Goal: Information Seeking & Learning: Learn about a topic

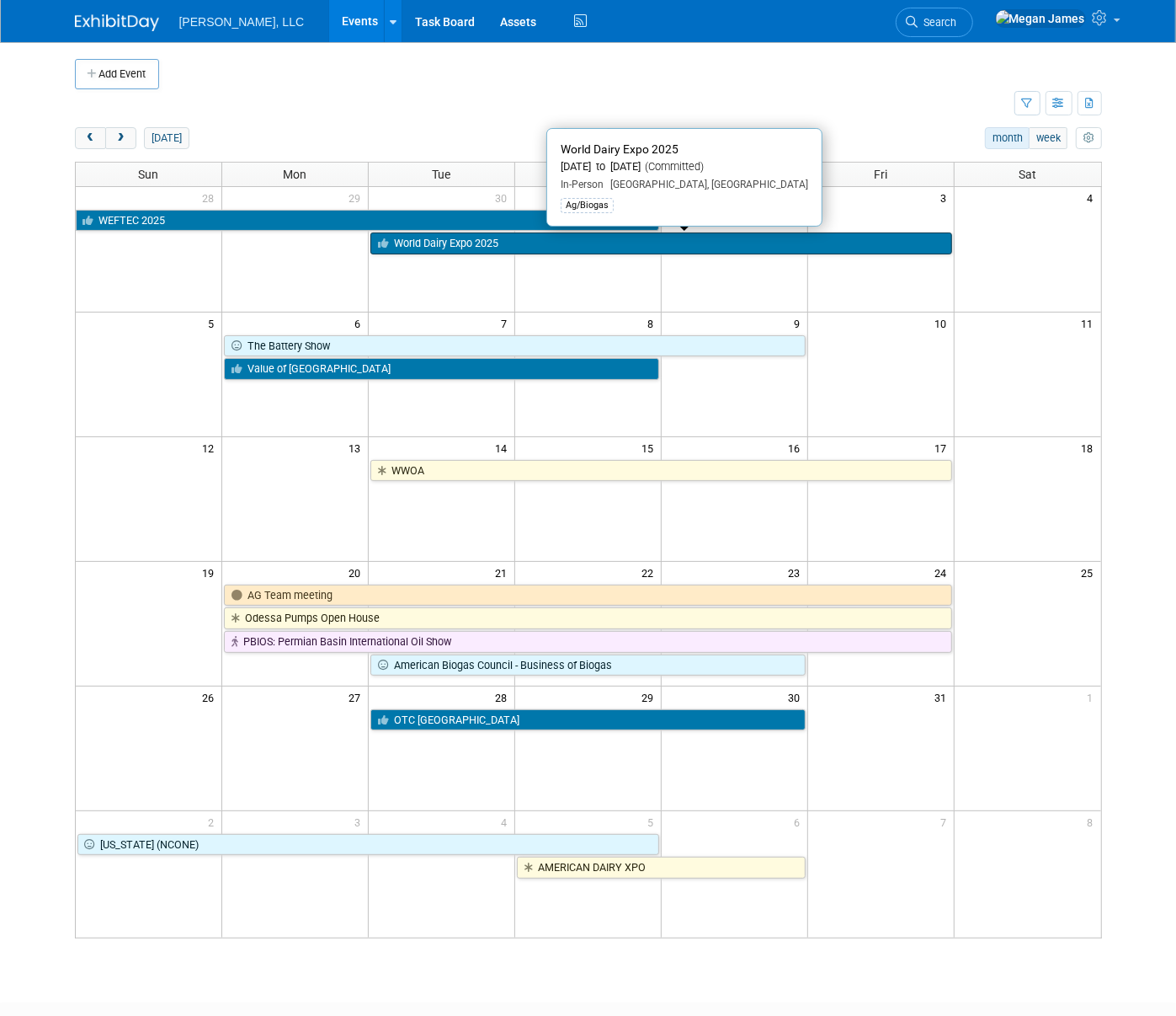
click at [457, 244] on link "World Dairy Expo 2025" at bounding box center [661, 243] width 582 height 22
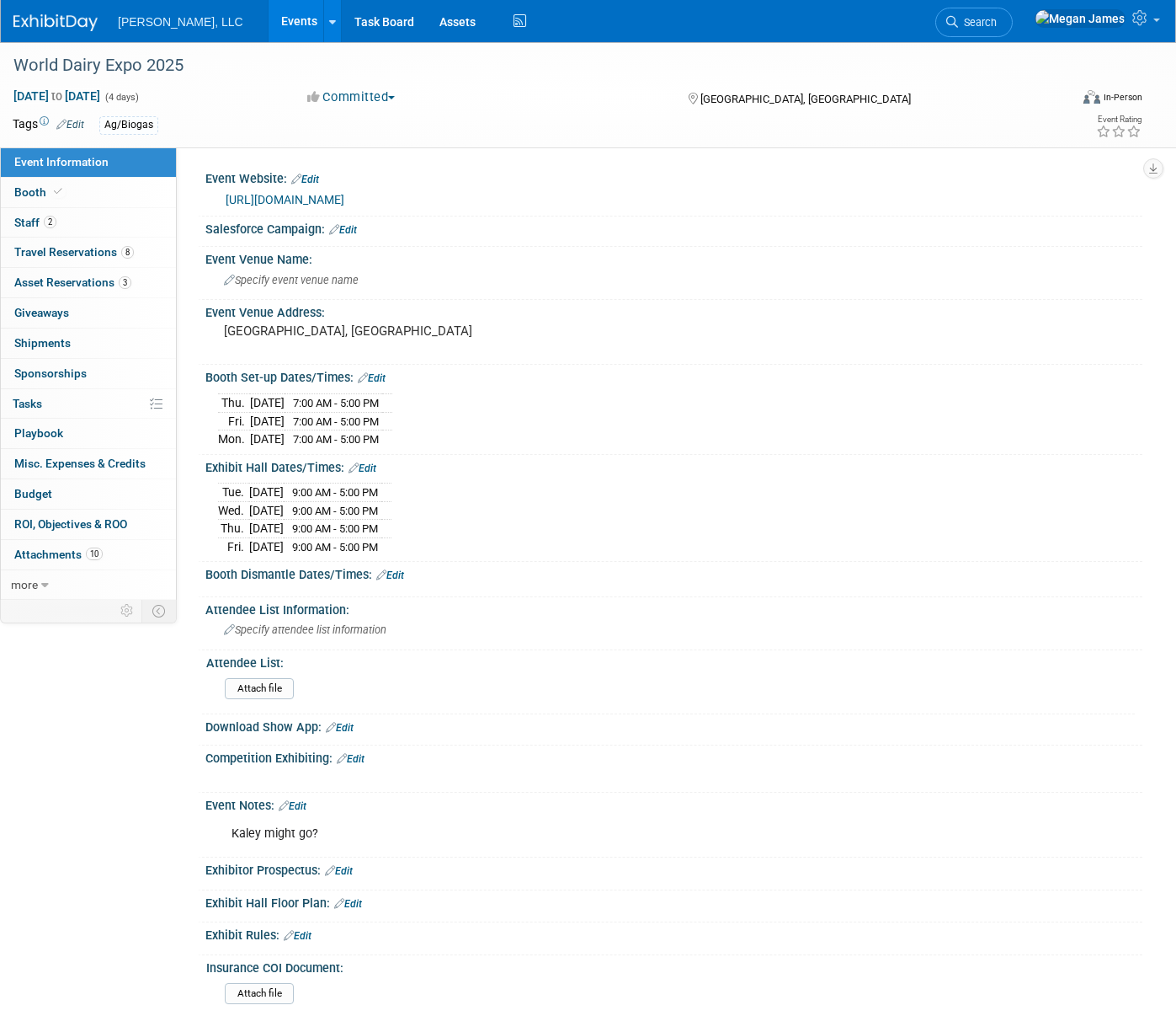
select select "Ag/Biogas"
click at [126, 194] on link "Booth" at bounding box center [89, 192] width 175 height 30
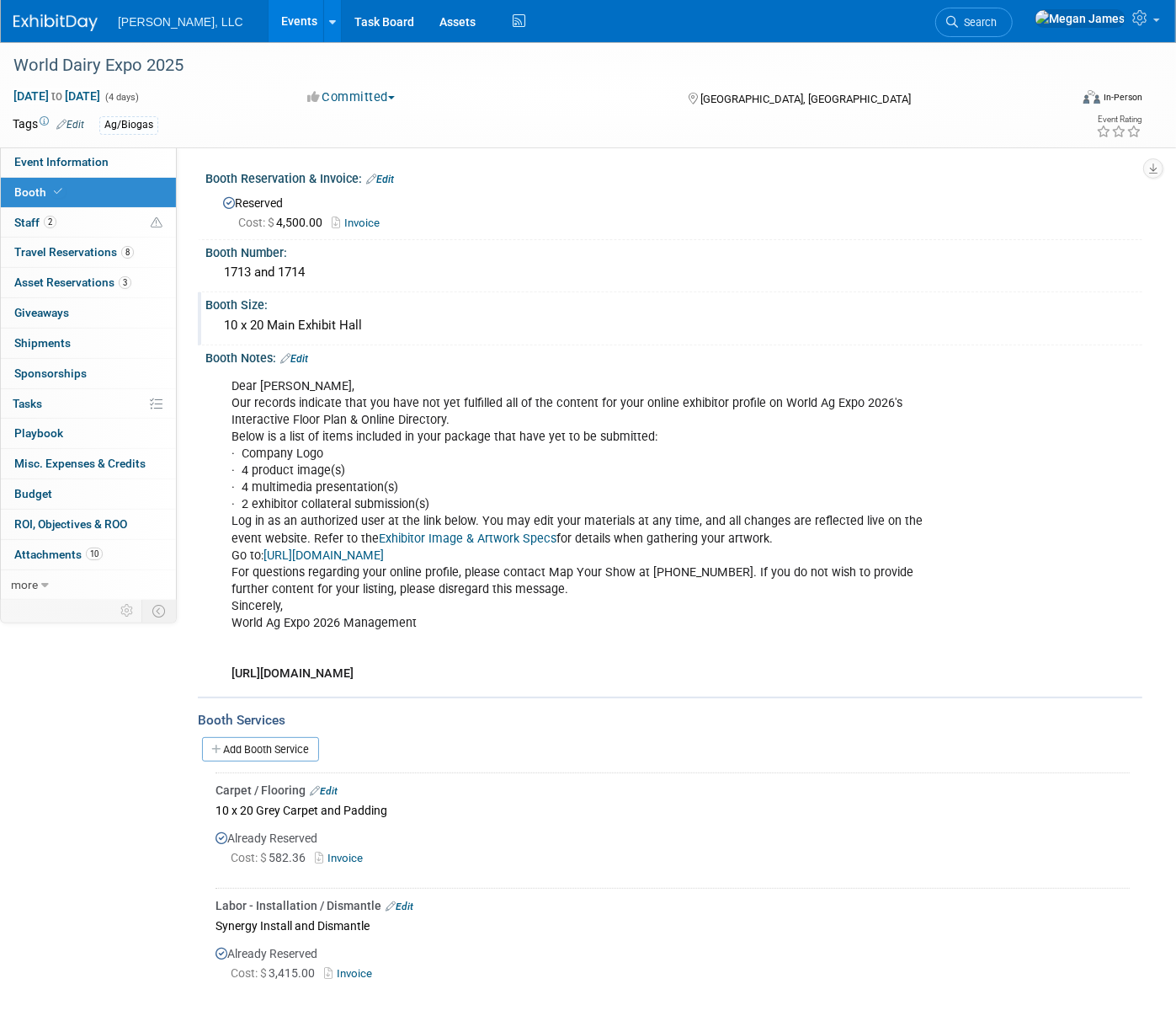
click at [355, 303] on div "Booth Size:" at bounding box center [673, 302] width 937 height 21
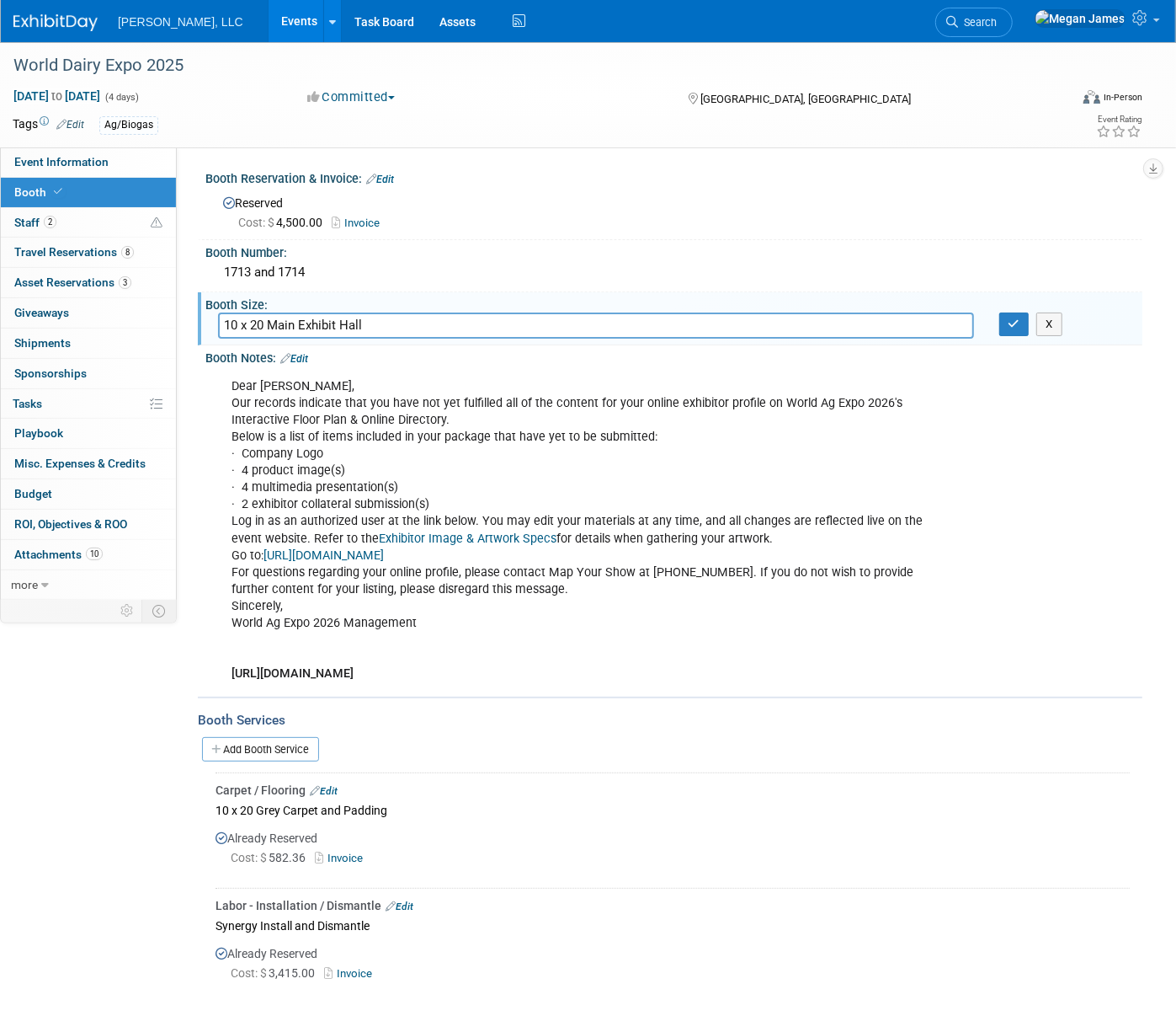
click at [368, 323] on input "10 x 20 Main Exhibit Hall" at bounding box center [596, 324] width 756 height 26
click at [92, 281] on span "Asset Reservations 3" at bounding box center [72, 282] width 117 height 13
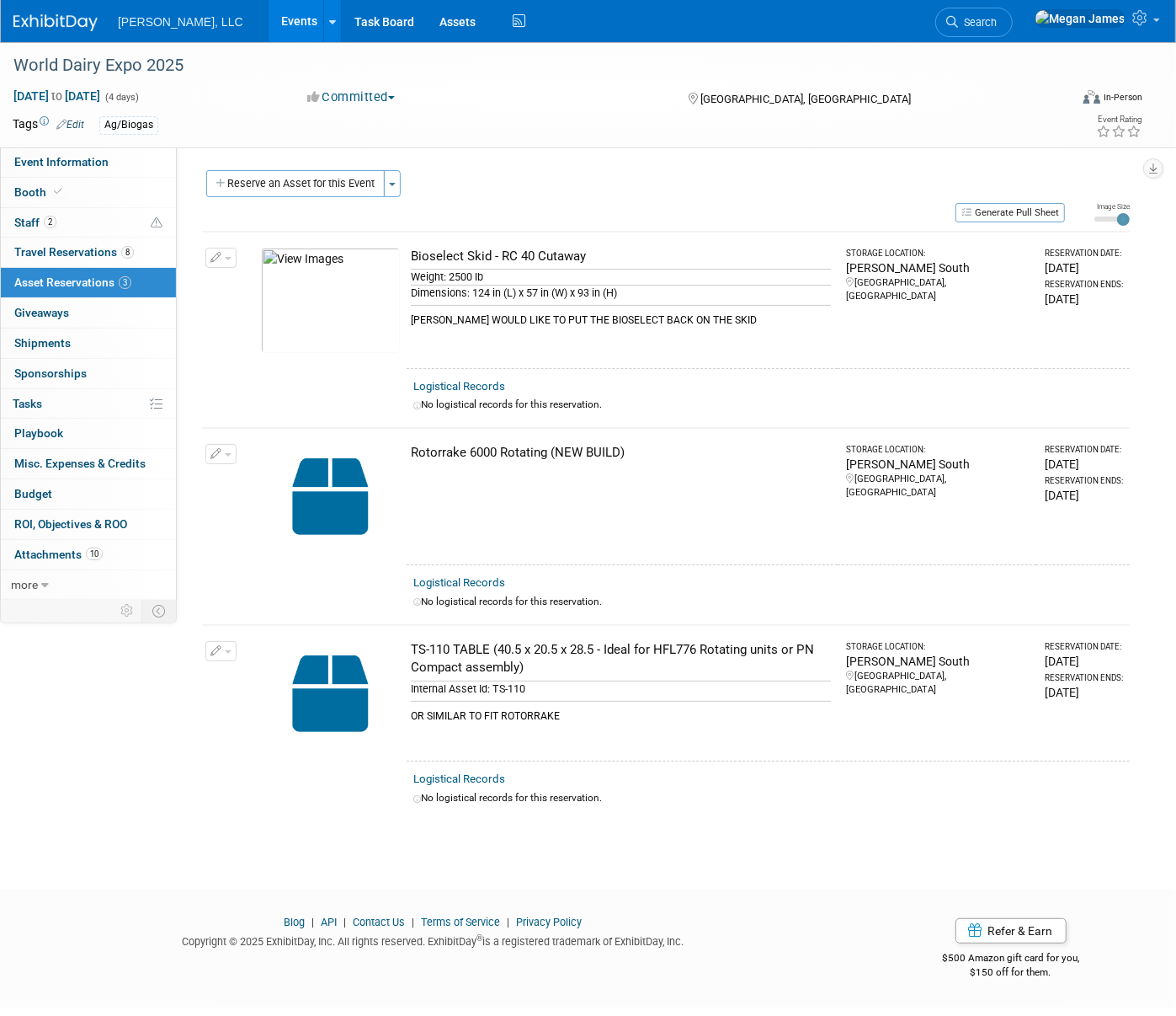
click at [269, 25] on link "Events" at bounding box center [299, 21] width 61 height 42
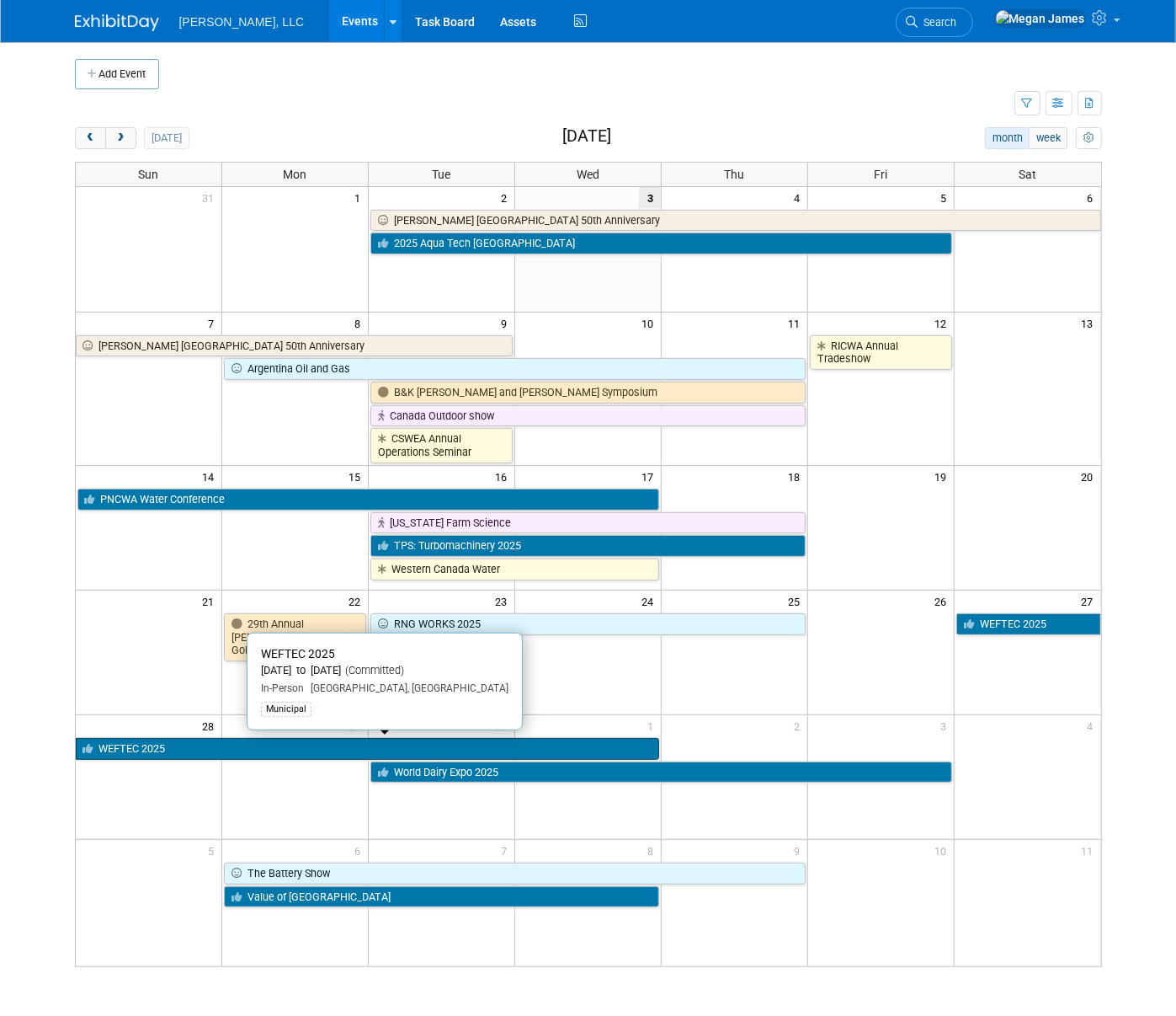
click at [212, 743] on link "WEFTEC 2025" at bounding box center [367, 748] width 585 height 22
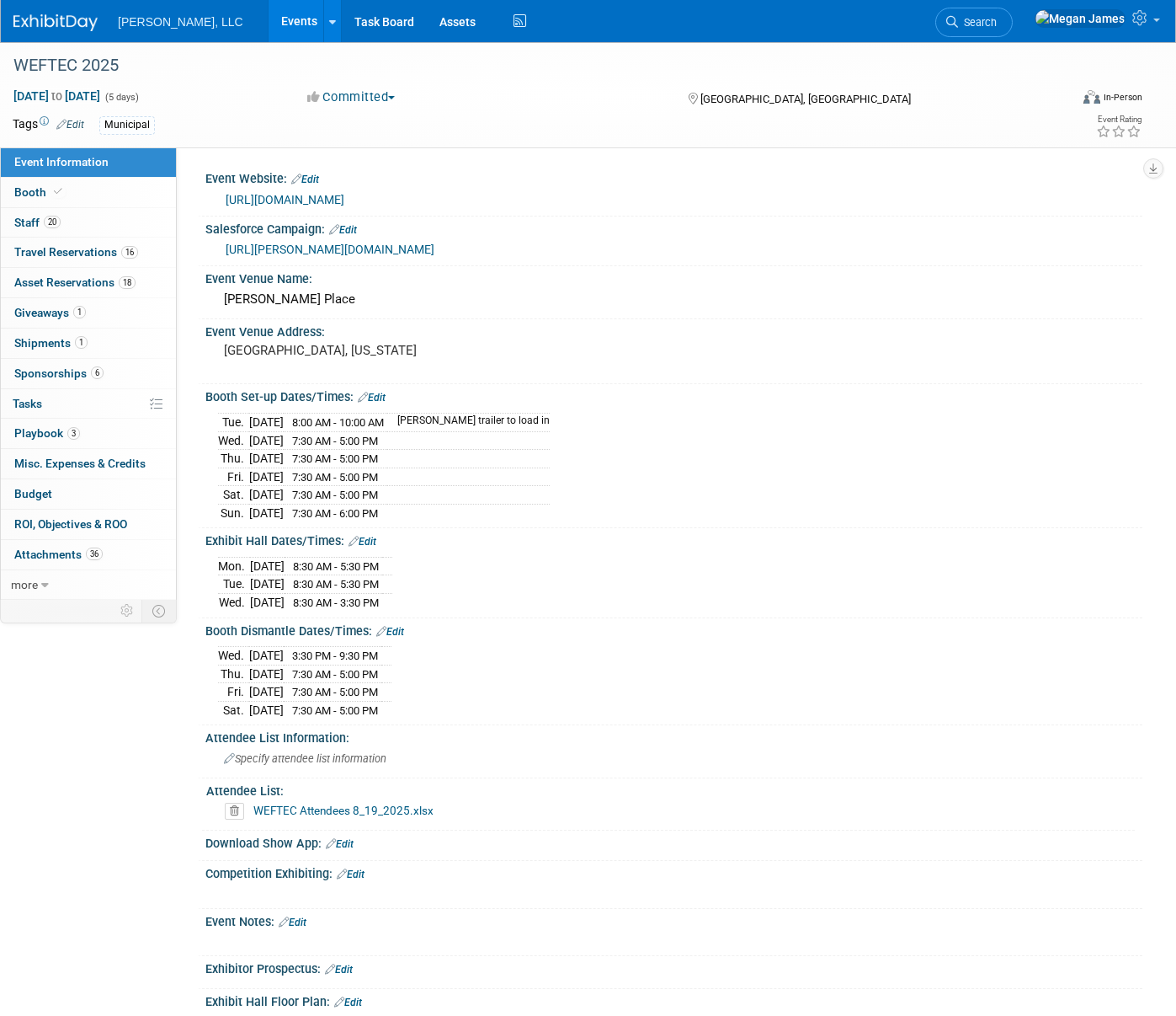
select select "Municipal"
click at [106, 286] on span "Asset Reservations 18" at bounding box center [74, 282] width 121 height 13
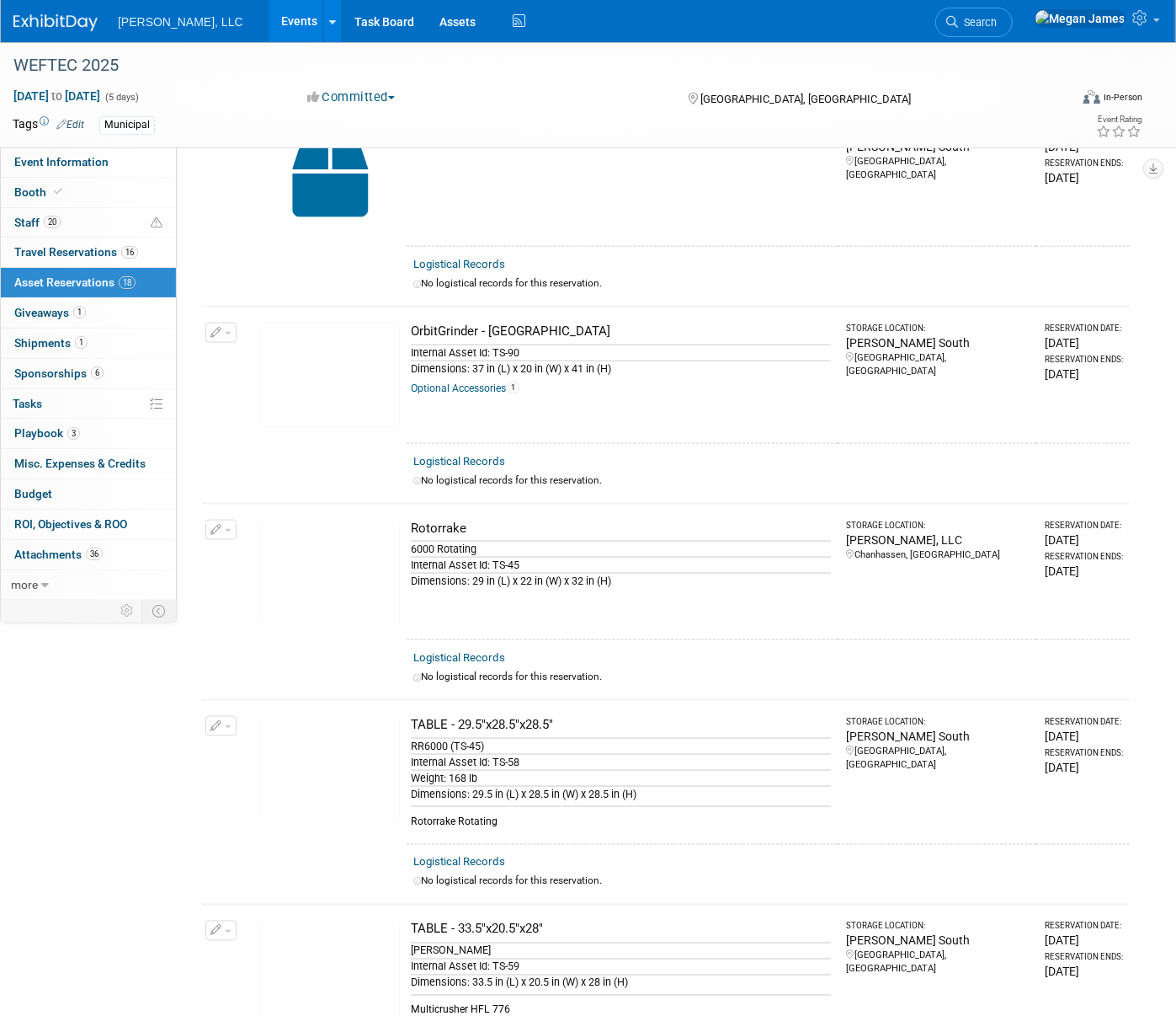
scroll to position [765, 0]
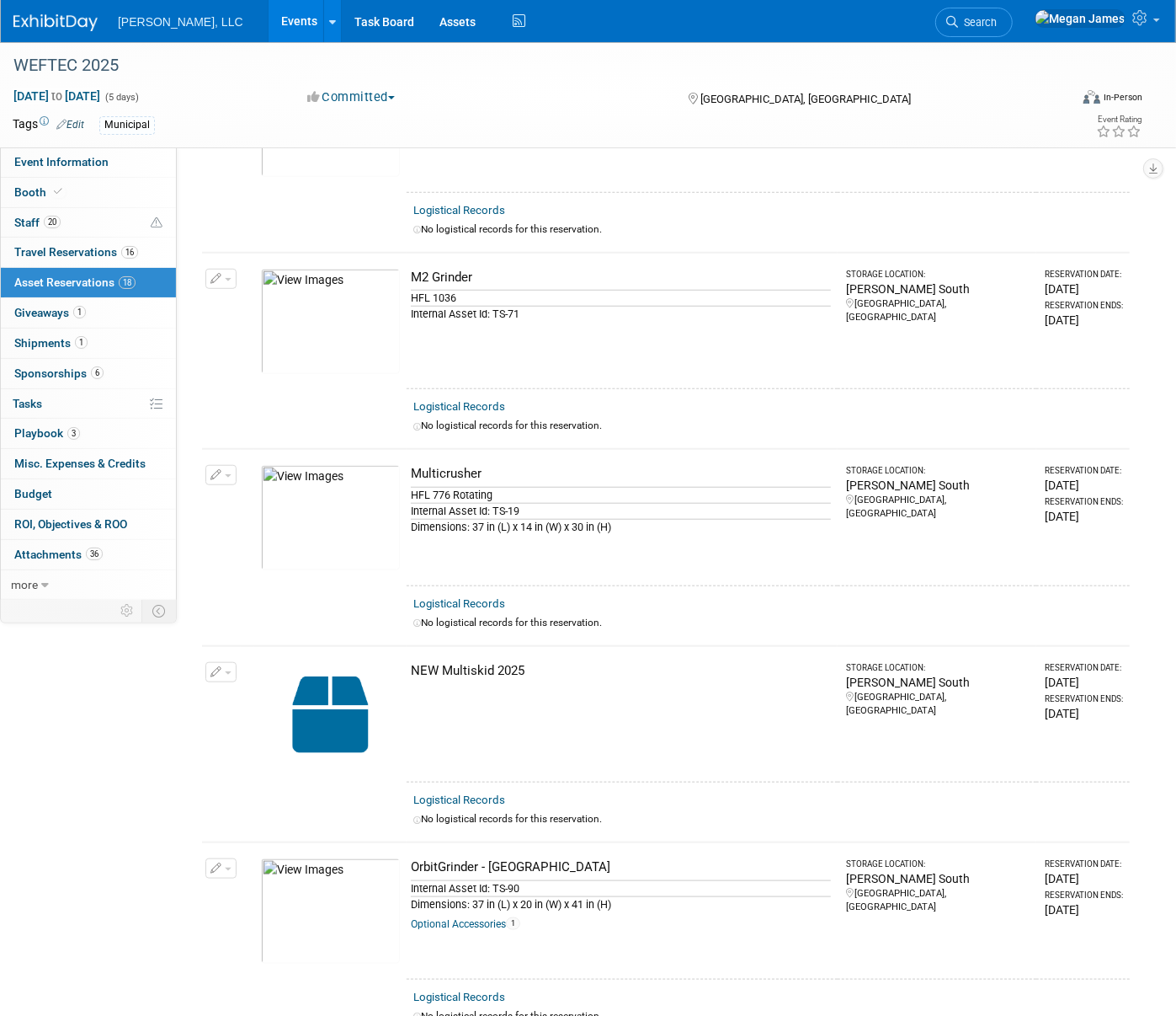
click at [244, 541] on td at bounding box center [247, 516] width 13 height 136
click at [113, 171] on link "Event Information" at bounding box center [89, 161] width 175 height 30
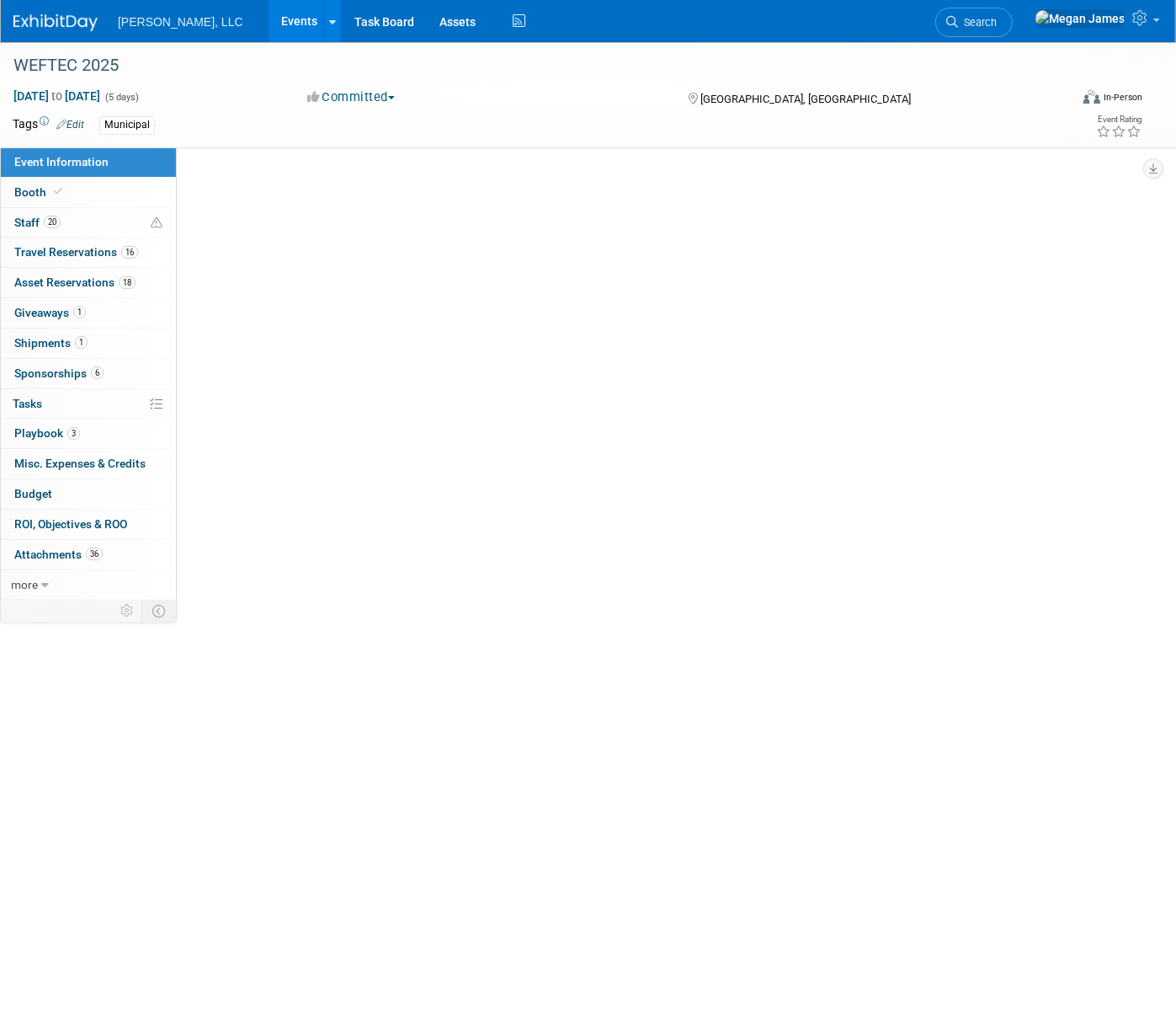
scroll to position [0, 0]
select select "Municipal"
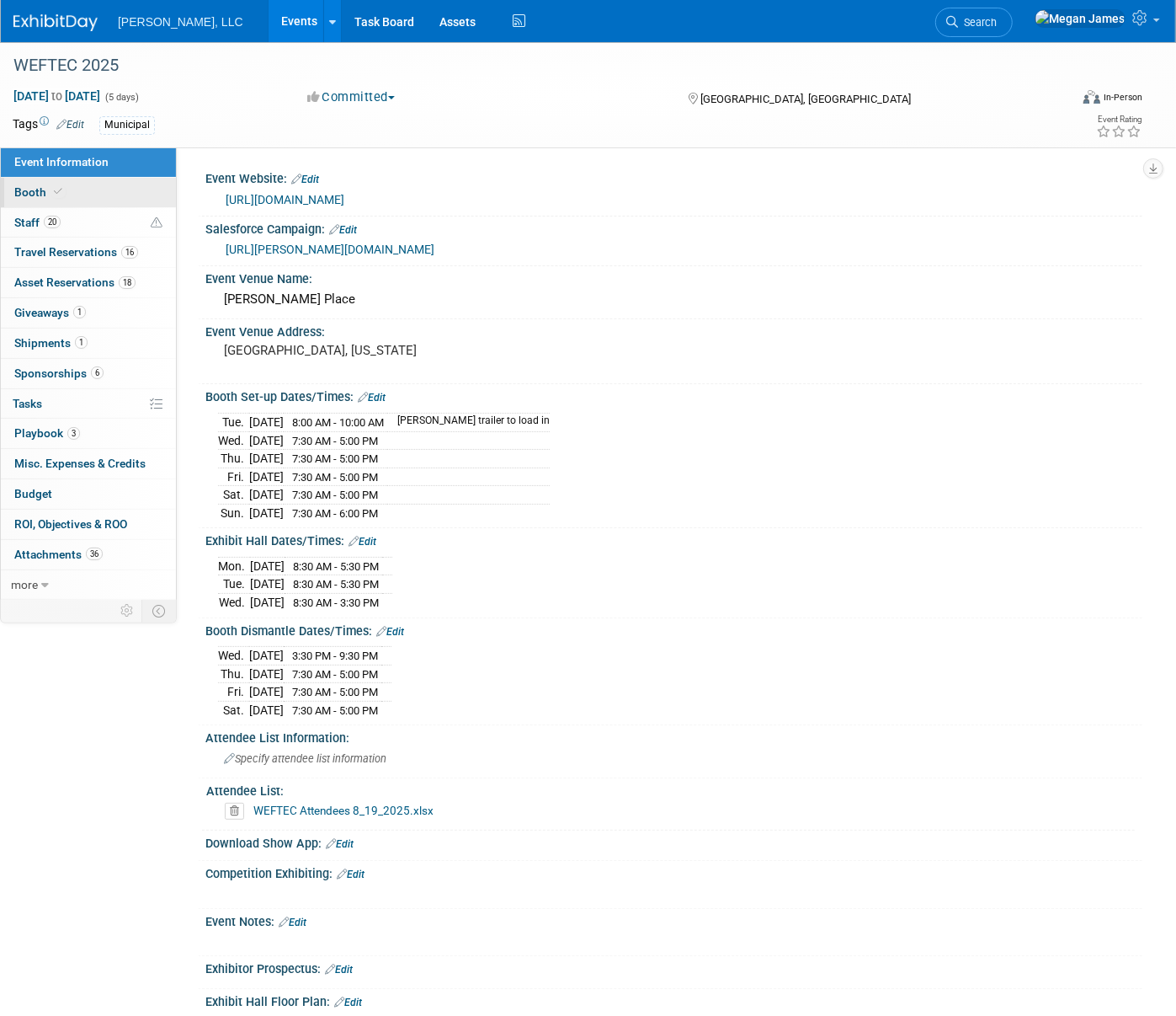
click at [132, 200] on link "Booth" at bounding box center [89, 192] width 175 height 30
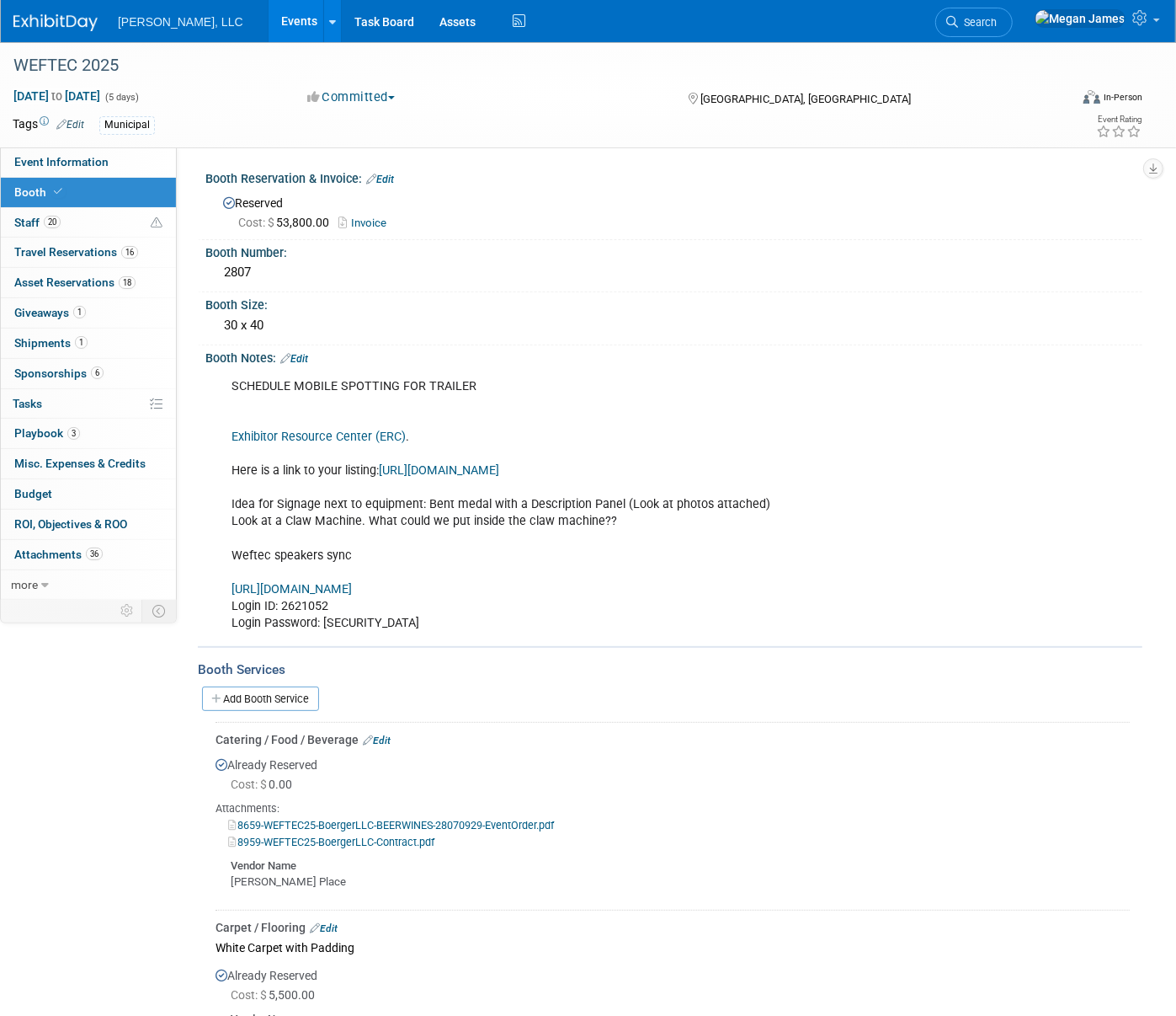
click at [352, 588] on link "[URL][DOMAIN_NAME]" at bounding box center [292, 589] width 120 height 14
drag, startPoint x: 359, startPoint y: 597, endPoint x: 283, endPoint y: 599, distance: 76.0
click at [283, 599] on div "SCHEDULE MOBILE SPOTTING FOR TRAILER Exhibitor Resource Center (ERC) . Here is …" at bounding box center [589, 505] width 741 height 270
copy div "2621052"
drag, startPoint x: 391, startPoint y: 628, endPoint x: 326, endPoint y: 623, distance: 65.2
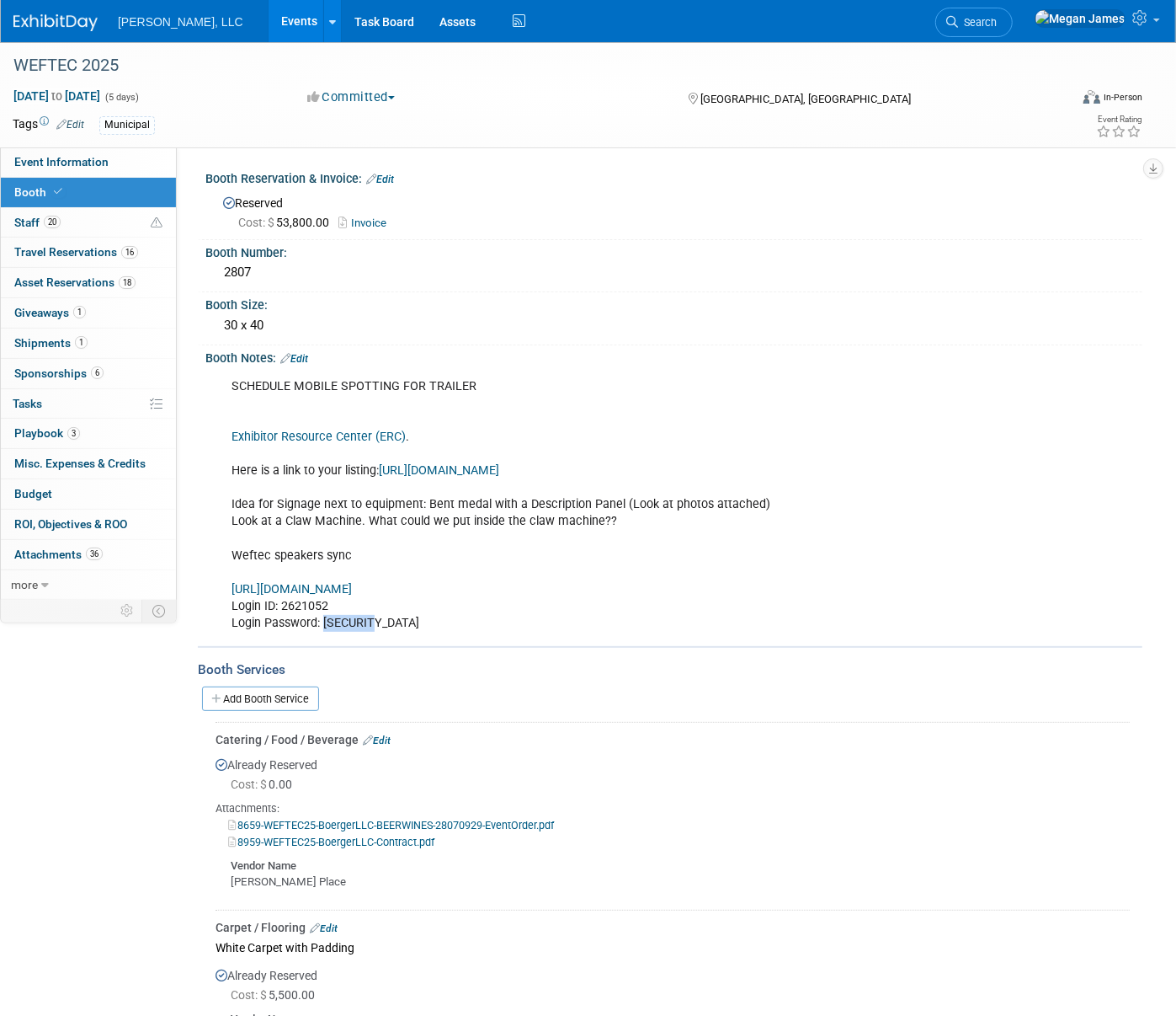
click at [326, 623] on div "SCHEDULE MOBILE SPOTTING FOR TRAILER Exhibitor Resource Center (ERC) . Here is …" at bounding box center [589, 505] width 741 height 270
copy div "EUjkS8St"
click at [302, 358] on link "Edit" at bounding box center [294, 359] width 28 height 11
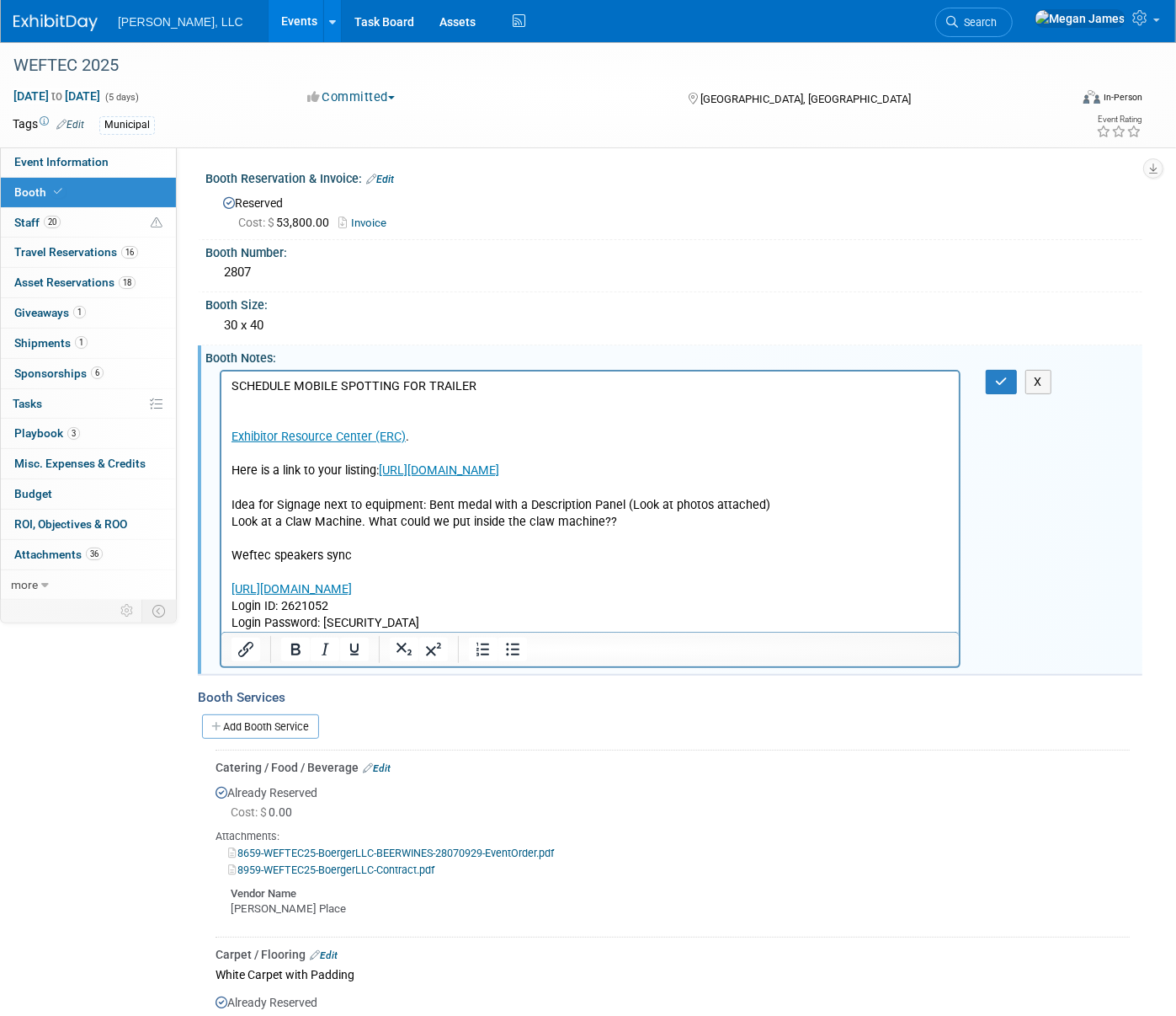
click at [477, 386] on p "SCHEDULE MOBILE SPOTTING FOR TRAILER Exhibitor Resource Center (ERC) . Here is …" at bounding box center [589, 504] width 718 height 254
click at [517, 400] on p "SCHEDULE MOBILE SPOTTING FOR TRAILER Exhibitor Resource Center (ERC) . Here is …" at bounding box center [589, 504] width 718 height 254
click at [477, 621] on p "SCHEDULE MOBILE SPOTTING FOR TRAILER Exhibitor Resource Center (ERC) . Here is …" at bounding box center [589, 504] width 718 height 254
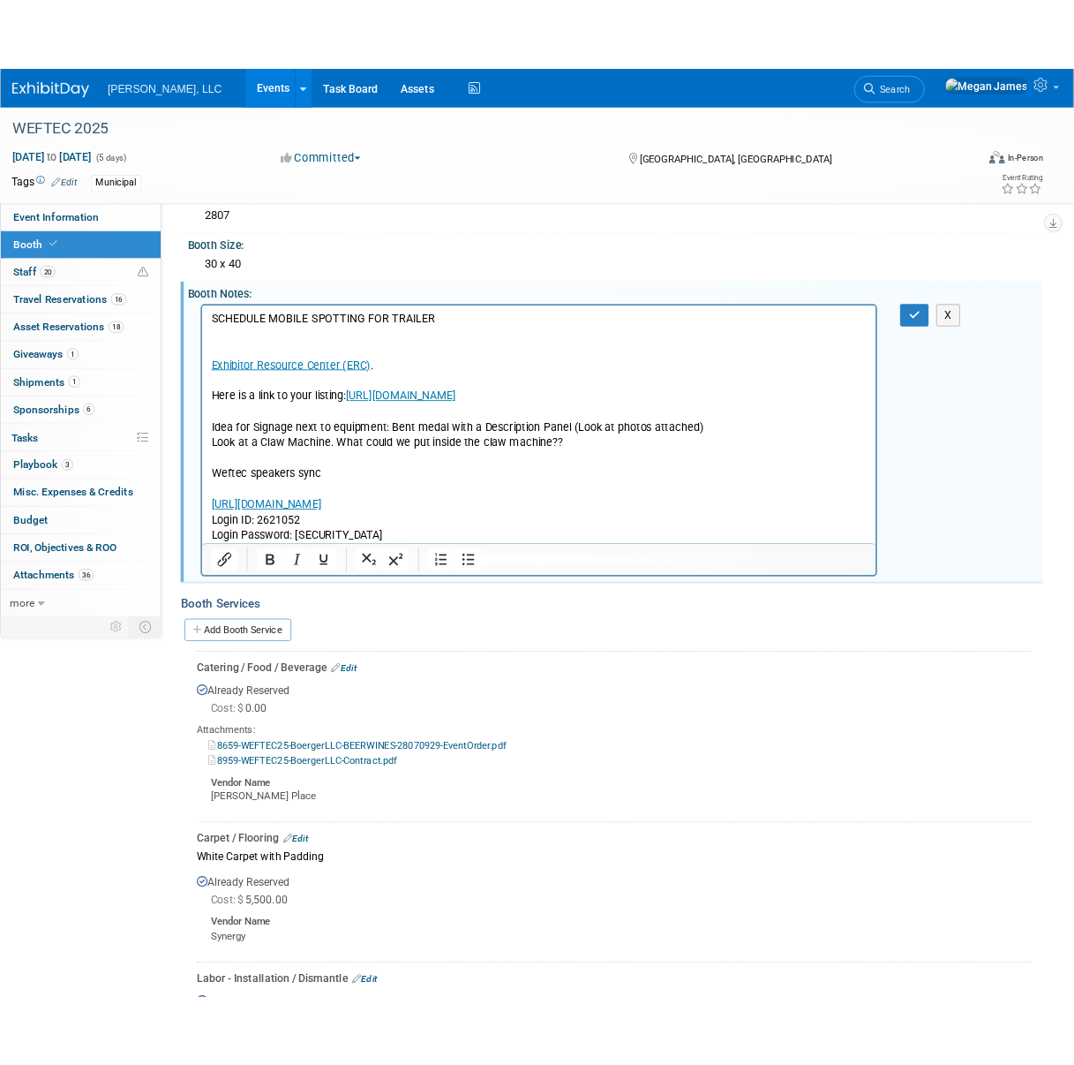
scroll to position [240, 0]
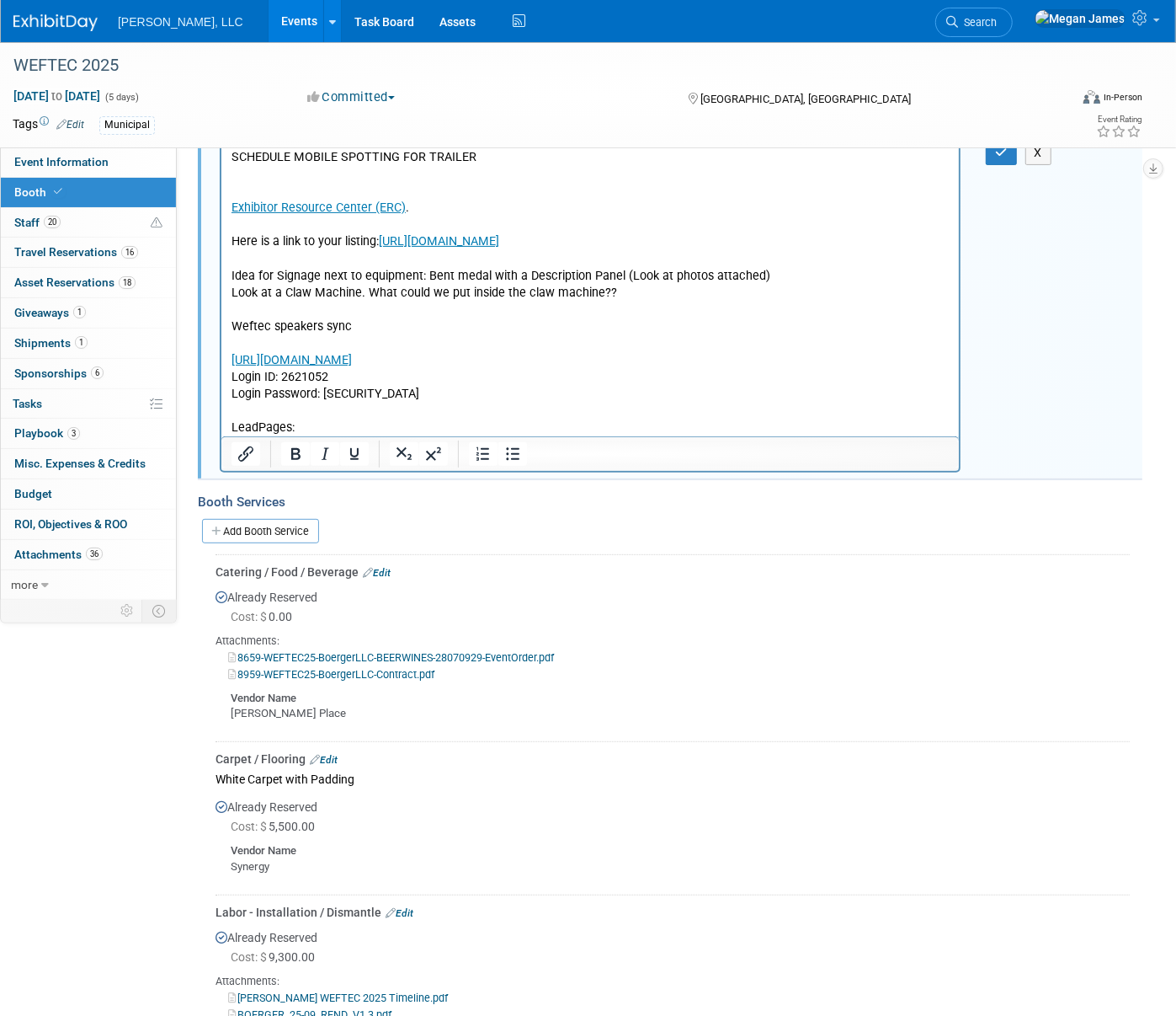
click at [378, 427] on p "LeadPages:" at bounding box center [589, 427] width 718 height 17
click at [1007, 153] on icon "button" at bounding box center [1001, 153] width 12 height 11
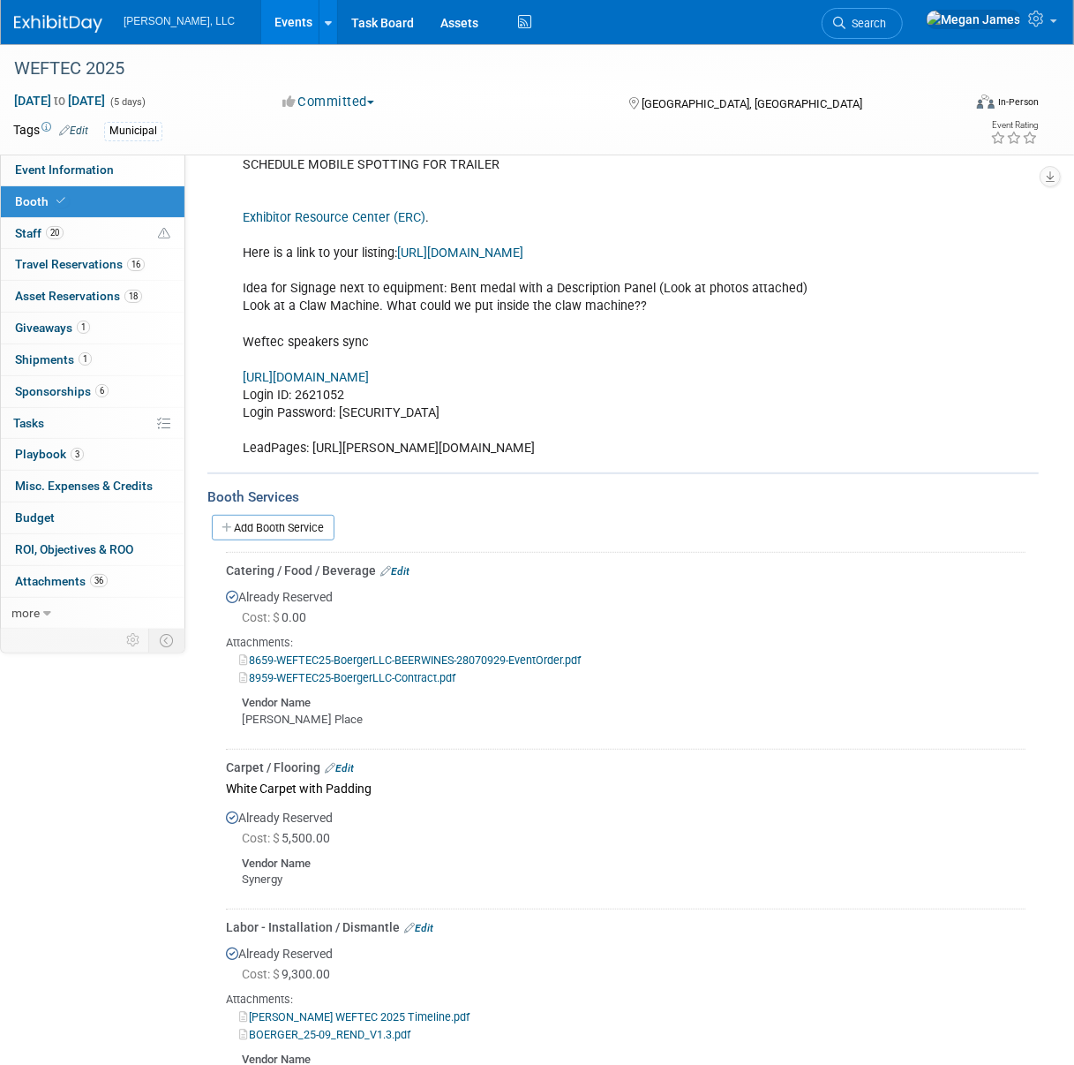
click at [261, 25] on link "Events" at bounding box center [293, 22] width 64 height 44
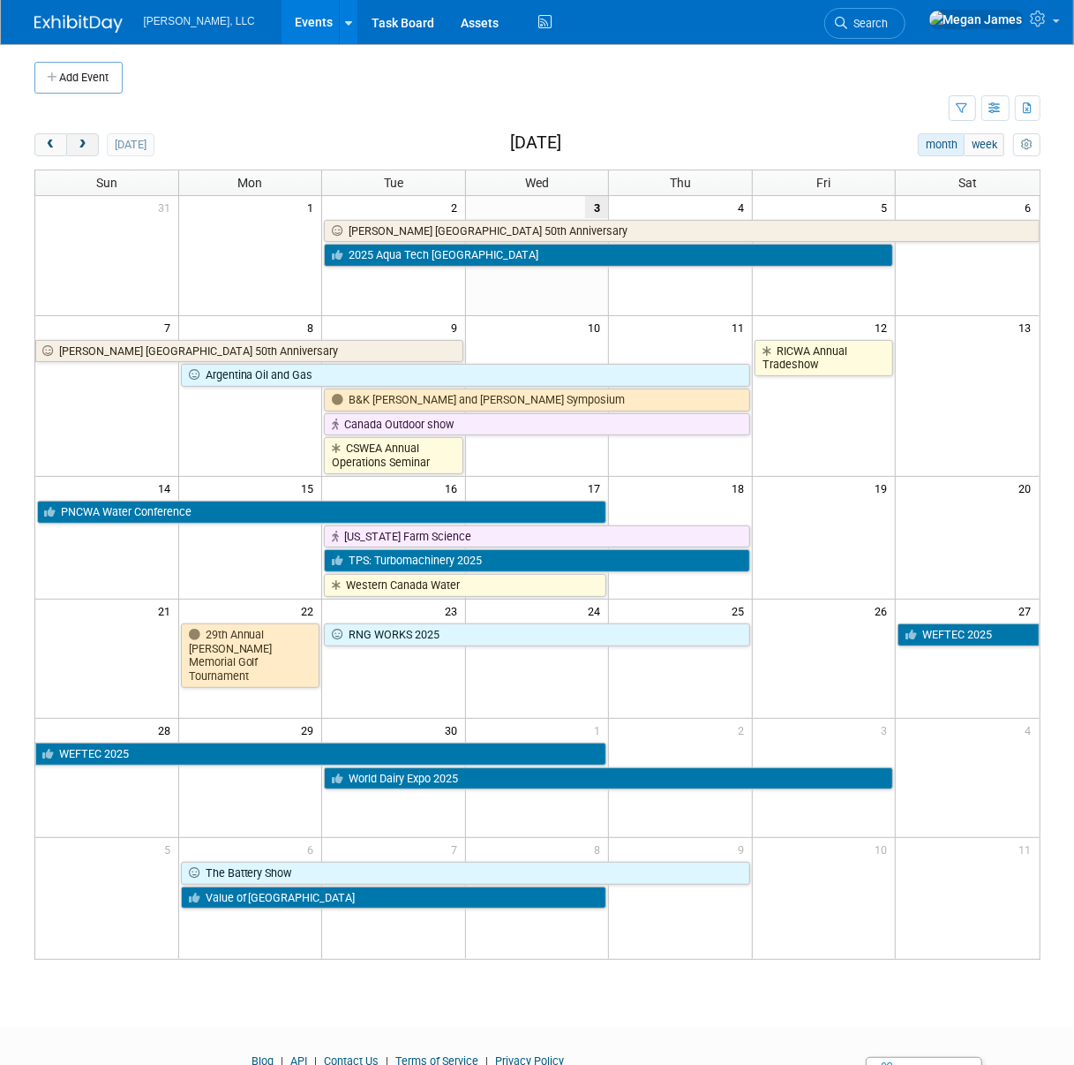
click at [86, 144] on span "next" at bounding box center [82, 144] width 13 height 11
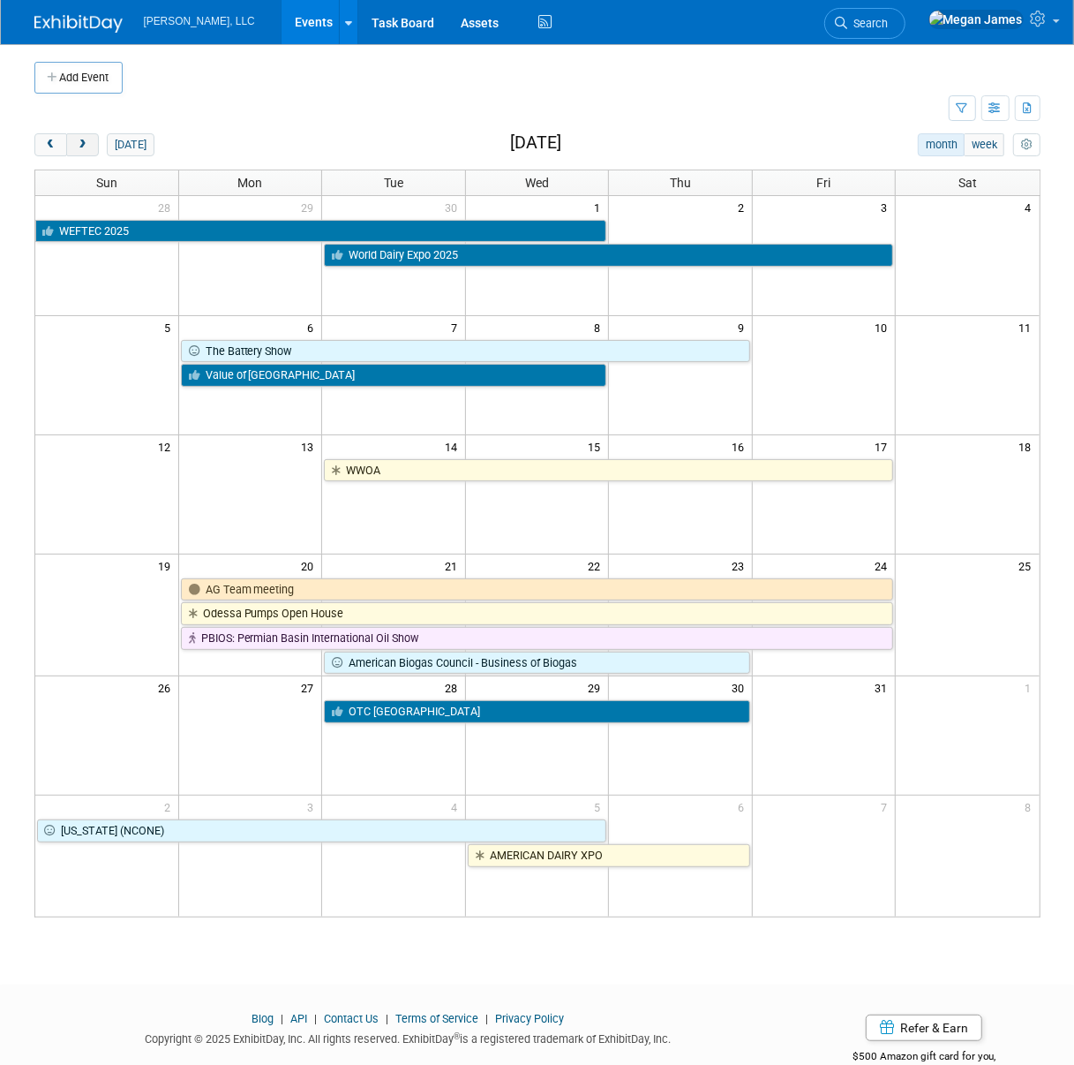
click at [54, 149] on span "prev" at bounding box center [50, 144] width 13 height 11
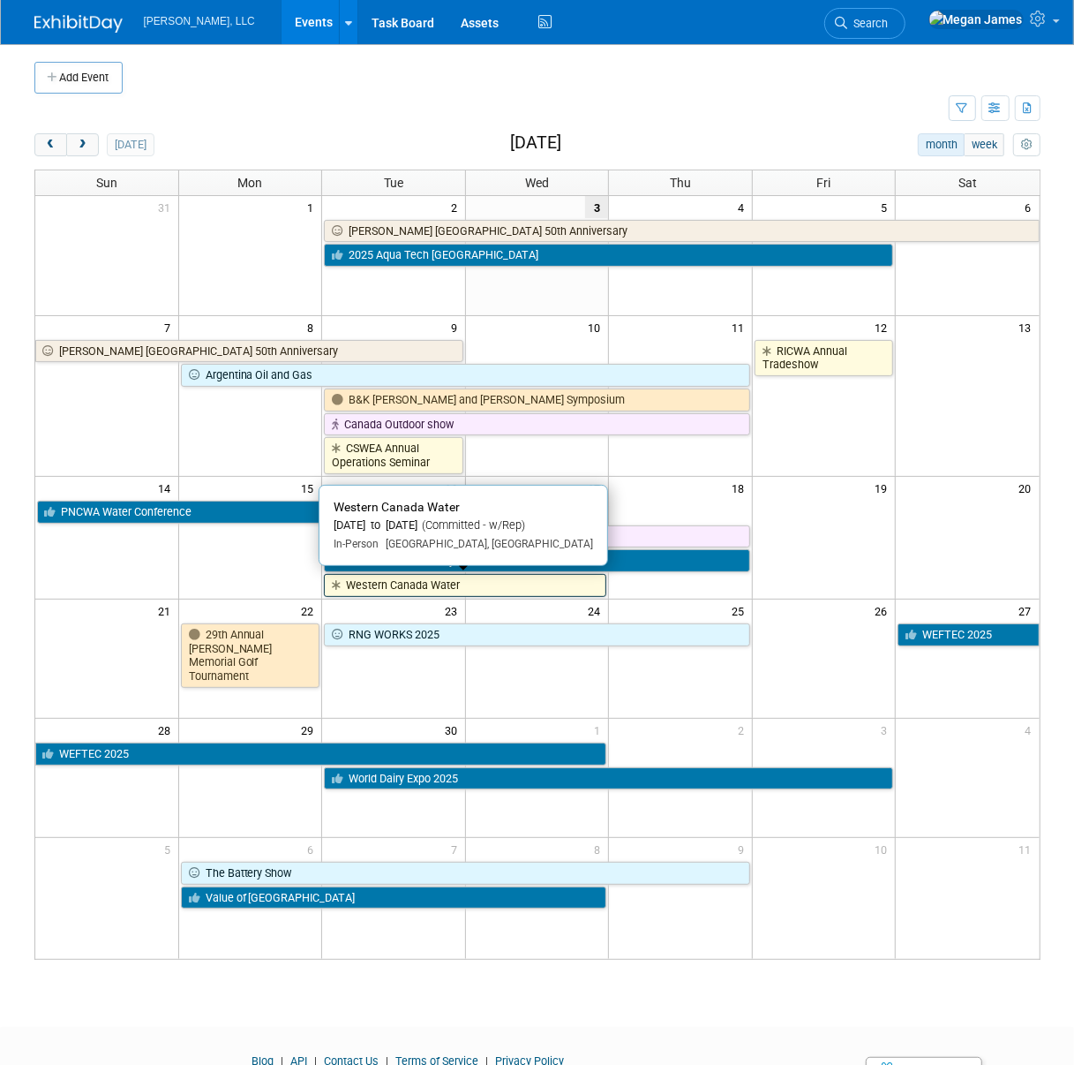
click at [417, 583] on link "Western Canada Water" at bounding box center [465, 585] width 282 height 23
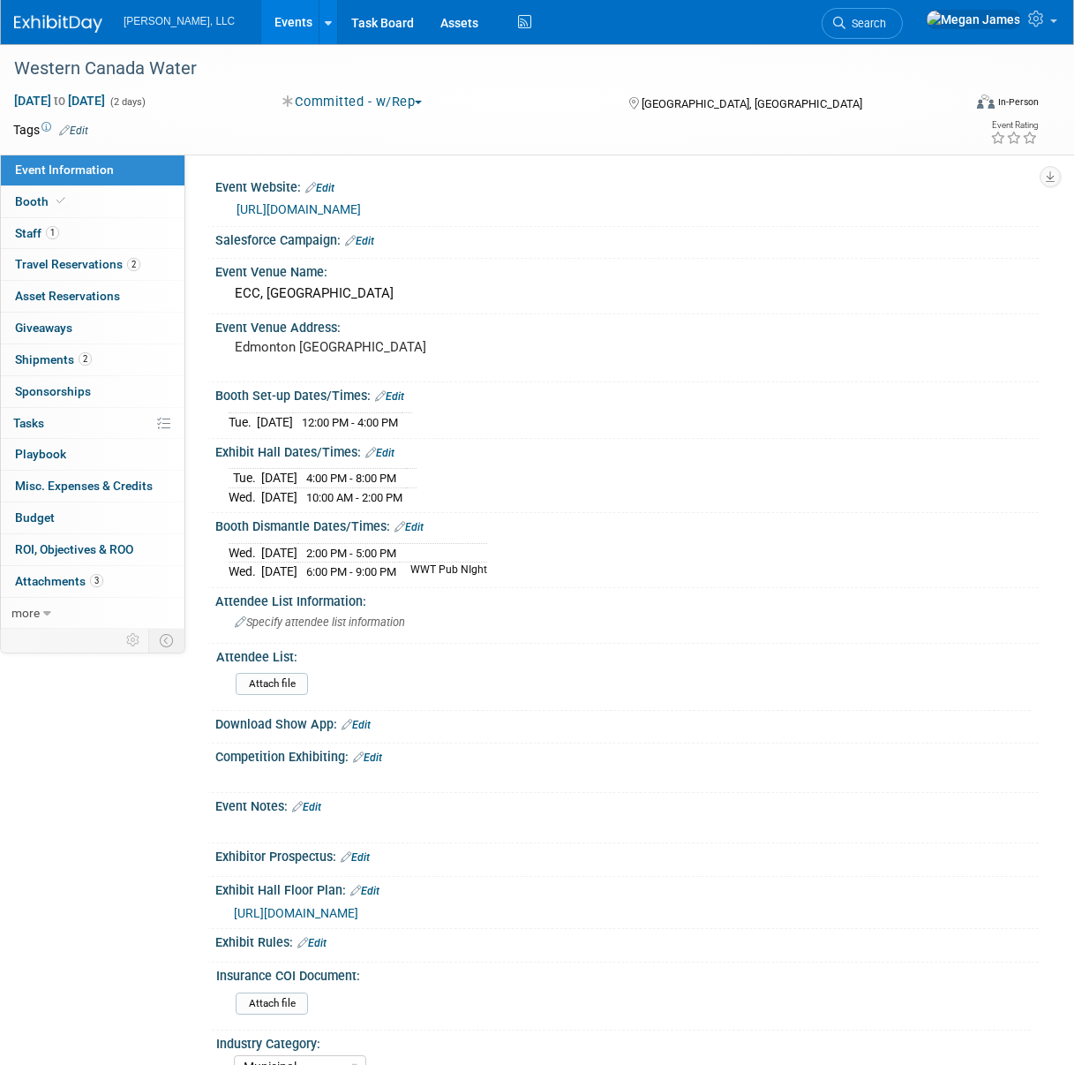
select select "Municipal"
click at [161, 264] on link "2 Travel Reservations 2" at bounding box center [93, 264] width 184 height 31
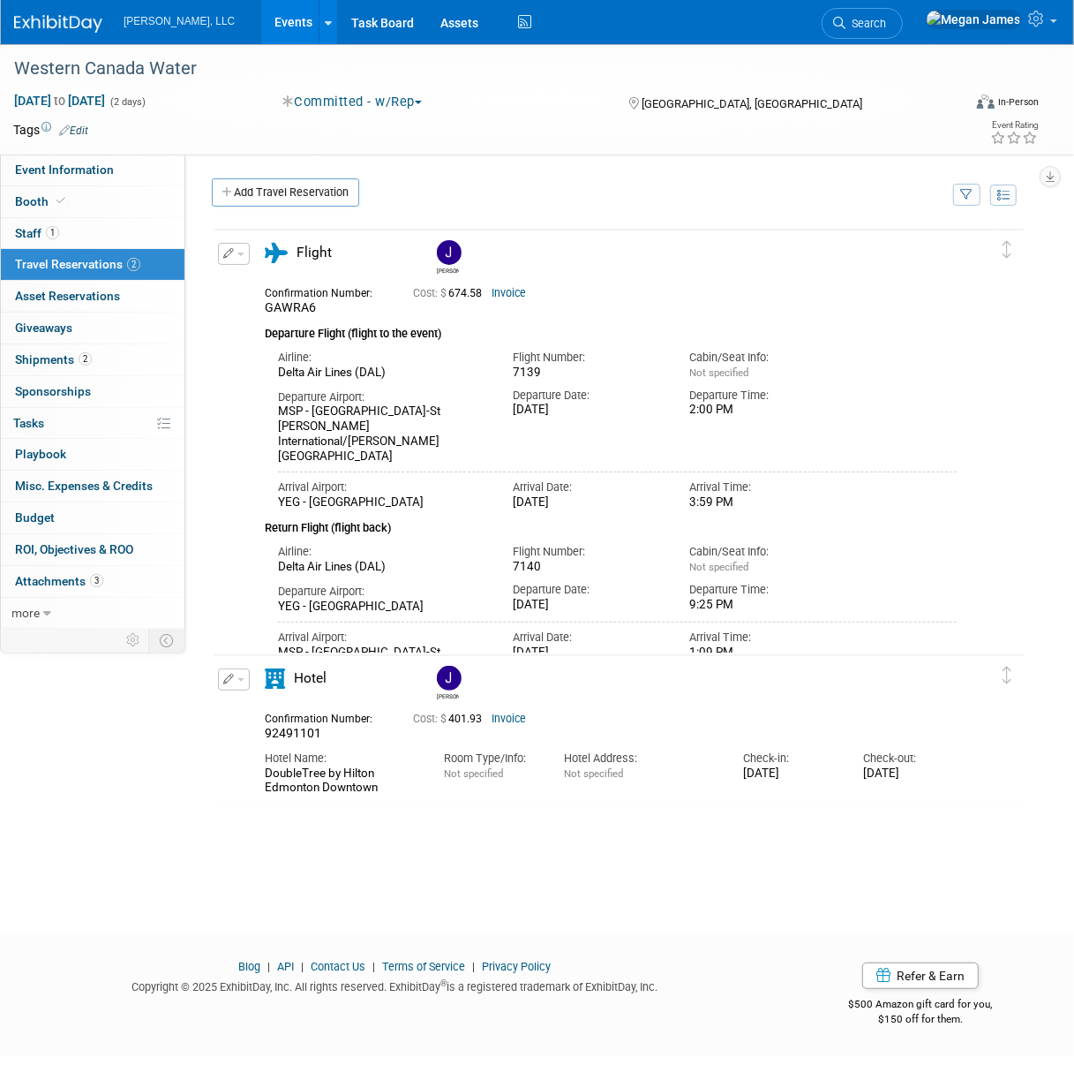
drag, startPoint x: 485, startPoint y: 807, endPoint x: 447, endPoint y: 757, distance: 62.9
click at [485, 807] on div "Western Canada Water Sep 16, 2025 to Sep 17, 2025 (2 days) Sep 16, 2025 to Sep …" at bounding box center [537, 472] width 1074 height 856
click at [105, 156] on link "Event Information" at bounding box center [93, 169] width 184 height 31
select select "Municipal"
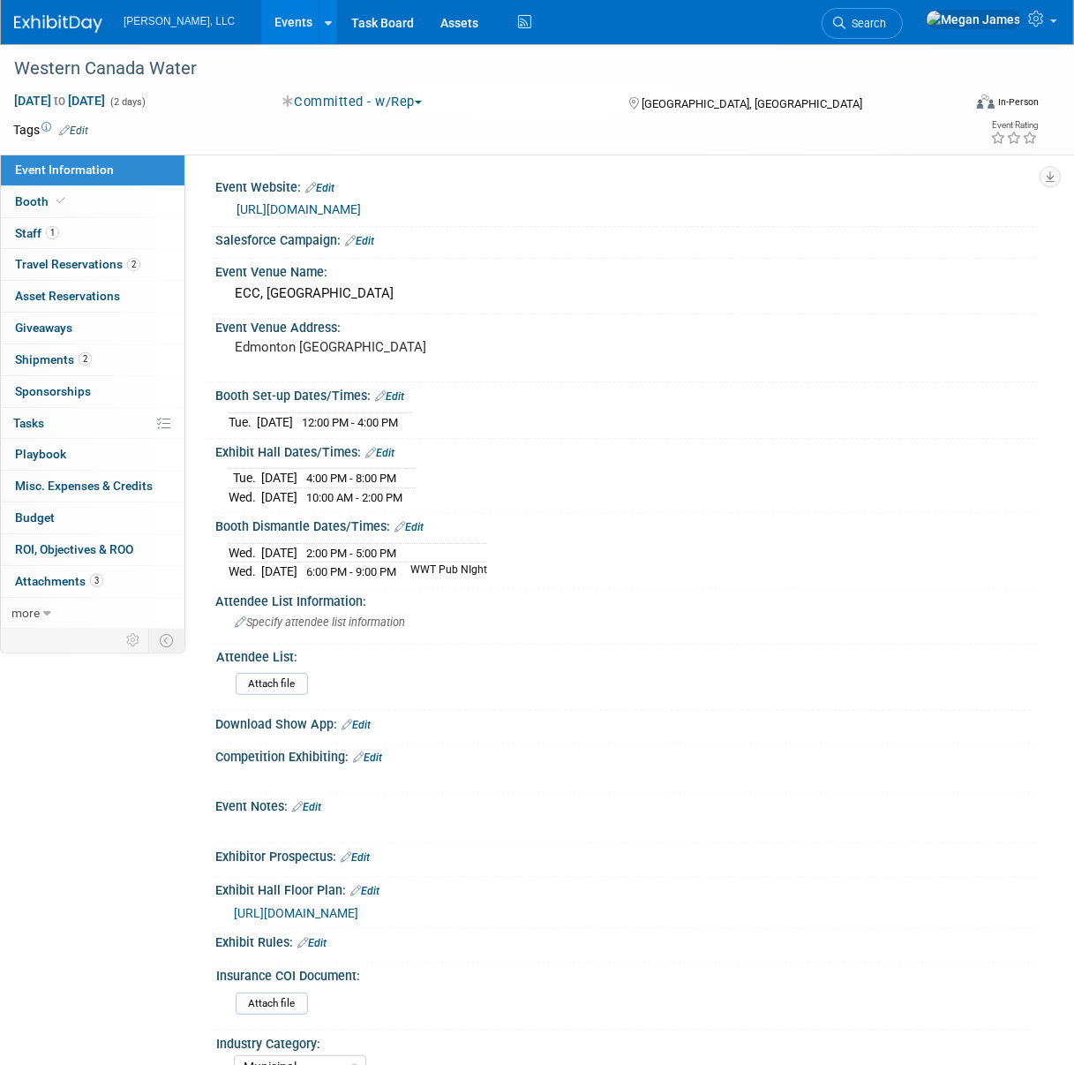
click at [261, 9] on link "Events" at bounding box center [293, 22] width 64 height 44
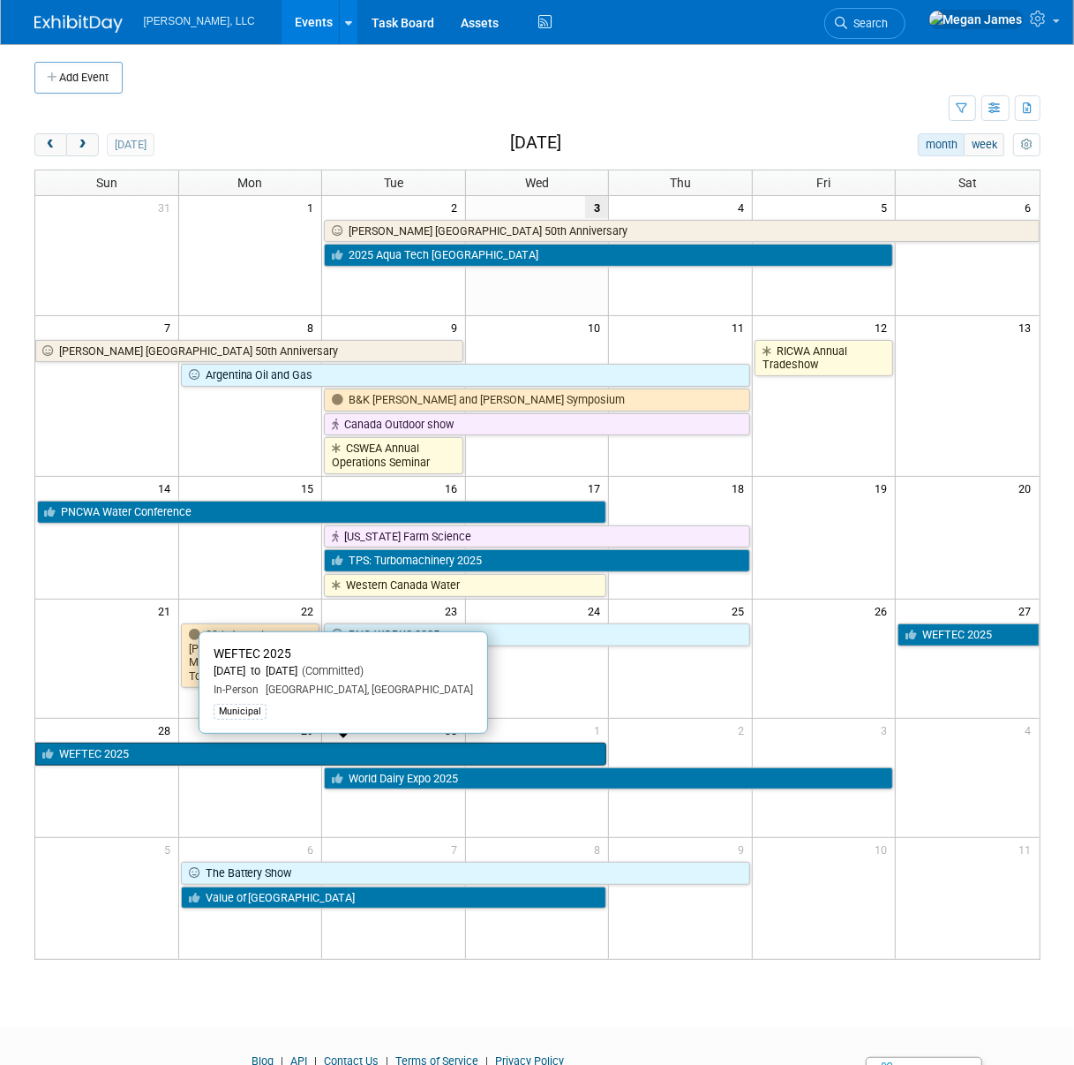
click at [111, 753] on link "WEFTEC 2025" at bounding box center [321, 753] width 572 height 23
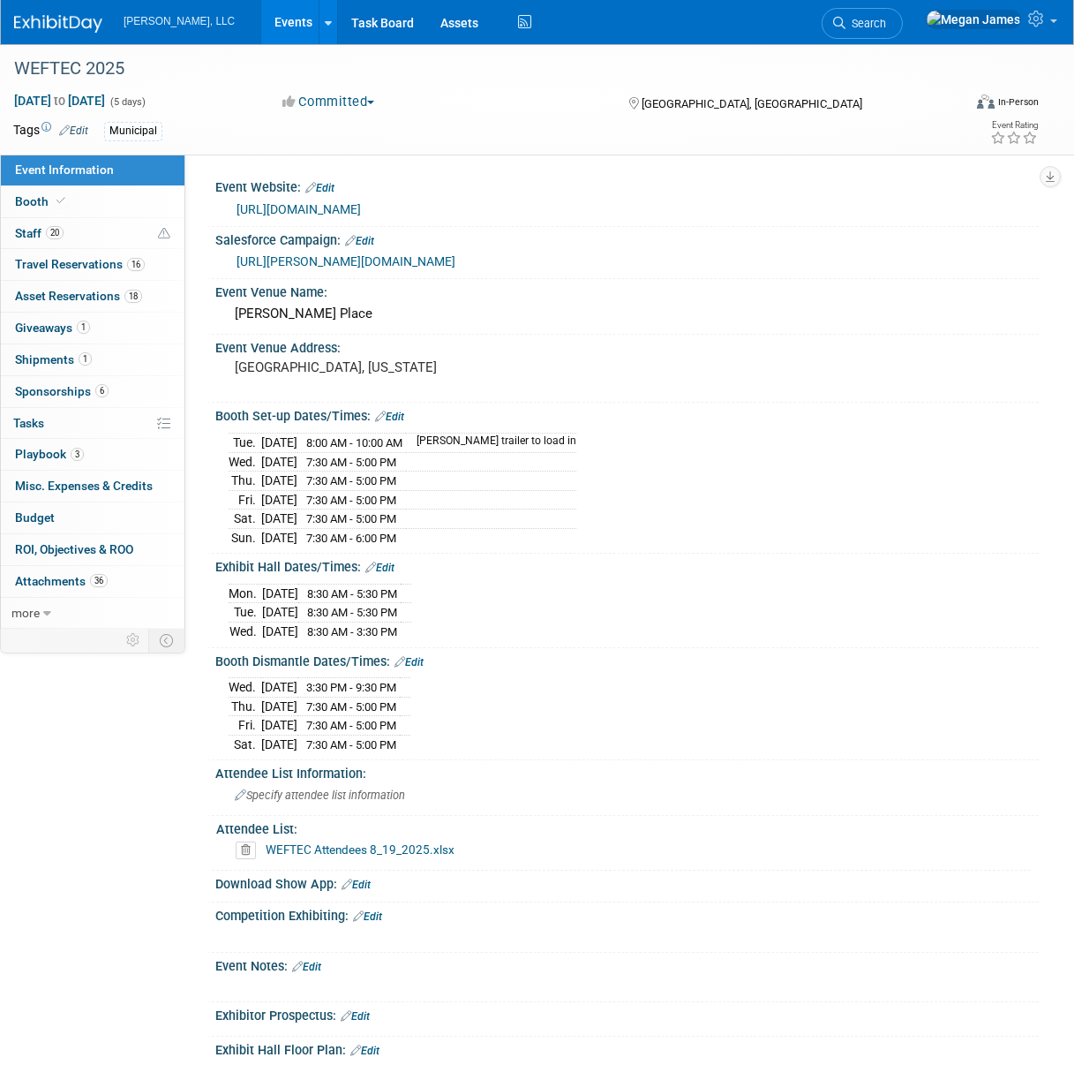
select select "Municipal"
drag, startPoint x: 0, startPoint y: 0, endPoint x: 106, endPoint y: 206, distance: 231.3
click at [106, 206] on link "Booth" at bounding box center [93, 201] width 184 height 31
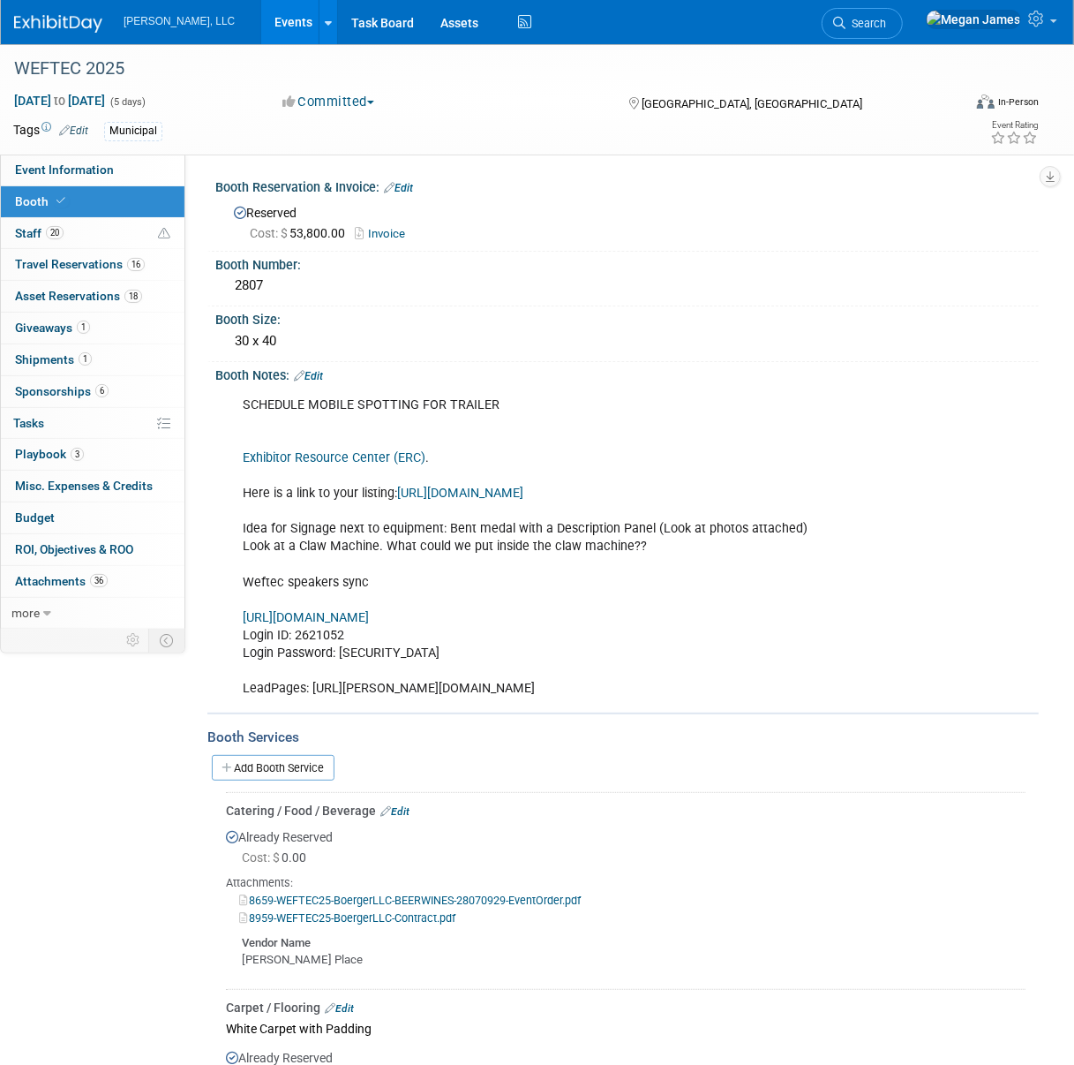
click at [369, 625] on link "[URL][DOMAIN_NAME]" at bounding box center [306, 617] width 126 height 15
click at [373, 459] on link "Exhibitor Resource Center (ERC)" at bounding box center [334, 457] width 183 height 15
drag, startPoint x: 403, startPoint y: 670, endPoint x: 338, endPoint y: 673, distance: 64.5
click at [338, 673] on div "SCHEDULE MOBILE SPOTTING FOR TRAILER Exhibitor Resource Center (ERC) . Here is …" at bounding box center [552, 547] width 644 height 319
copy div "EUjkS8St"
